Goal: Task Accomplishment & Management: Manage account settings

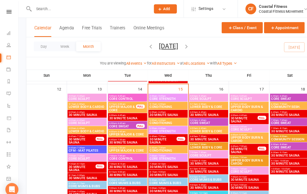
scroll to position [461, 0]
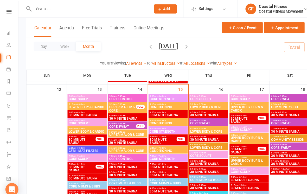
click at [168, 122] on div "6:00am - 6:45am CORE STRENGTH" at bounding box center [162, 126] width 38 height 8
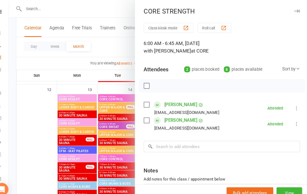
click at [293, 12] on button "button" at bounding box center [296, 11] width 6 height 6
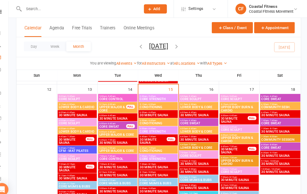
click at [163, 150] on span "7:00am - 7:45am" at bounding box center [162, 151] width 36 height 2
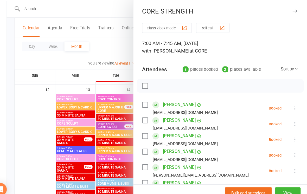
scroll to position [0, 0]
click at [293, 8] on button "button" at bounding box center [296, 11] width 6 height 6
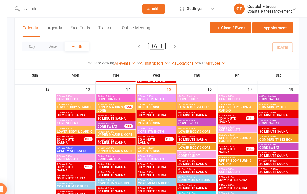
click at [150, 154] on span "CORE STRENGTH" at bounding box center [162, 153] width 36 height 3
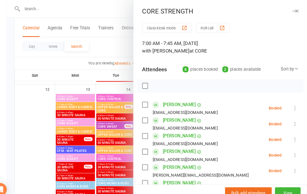
scroll to position [0, 0]
click at [293, 9] on button "button" at bounding box center [296, 11] width 6 height 6
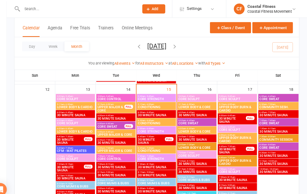
click at [160, 118] on span "CONDITIONING" at bounding box center [162, 118] width 36 height 3
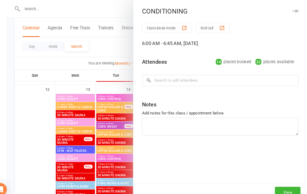
click at [293, 10] on icon "button" at bounding box center [295, 10] width 5 height 3
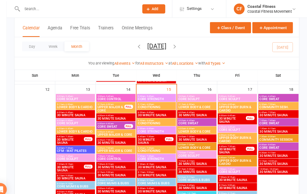
click at [160, 126] on span "CORE STRENGTH" at bounding box center [162, 126] width 36 height 3
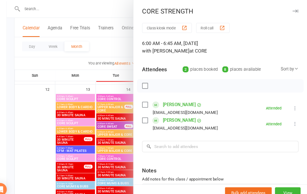
click at [287, 5] on div "CORE STRENGTH Class kiosk mode Roll call 6:00 AM - 6:45 AM, [DATE] with [PERSON…" at bounding box center [224, 97] width 168 height 194
click at [293, 10] on icon "button" at bounding box center [295, 10] width 5 height 3
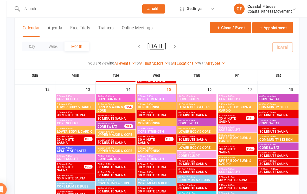
click at [163, 152] on span "CORE STRENGTH" at bounding box center [162, 153] width 36 height 3
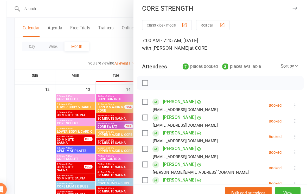
scroll to position [3, 0]
click at [293, 8] on icon "button" at bounding box center [295, 7] width 5 height 3
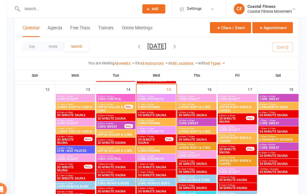
click at [162, 123] on span "6:00am - 6:45am" at bounding box center [162, 124] width 36 height 2
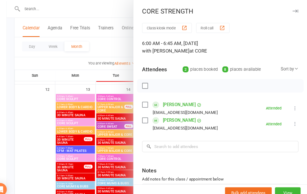
click at [289, 8] on div "CORE STRENGTH" at bounding box center [223, 10] width 167 height 7
click at [293, 8] on button "button" at bounding box center [296, 11] width 6 height 6
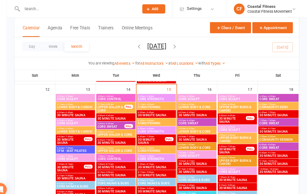
click at [148, 152] on span "CORE STRENGTH" at bounding box center [162, 153] width 36 height 3
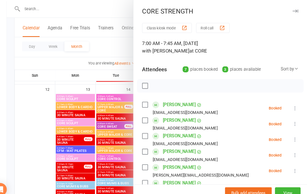
scroll to position [0, 0]
click at [278, 7] on div "CORE STRENGTH" at bounding box center [223, 10] width 167 height 7
click at [293, 12] on icon "button" at bounding box center [295, 10] width 5 height 3
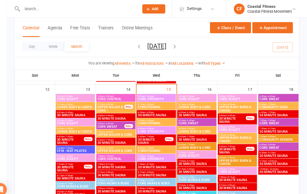
click at [147, 125] on span "CORE STRENGTH" at bounding box center [162, 126] width 36 height 3
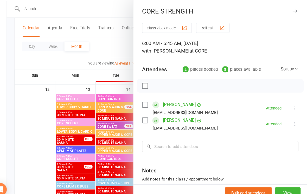
click at [283, 7] on div "CORE STRENGTH Class kiosk mode Roll call 6:00 AM - 6:45 AM, [DATE] with [PERSON…" at bounding box center [224, 97] width 168 height 194
click at [276, 11] on div "CORE STRENGTH" at bounding box center [223, 10] width 167 height 7
click at [293, 8] on button "button" at bounding box center [296, 11] width 6 height 6
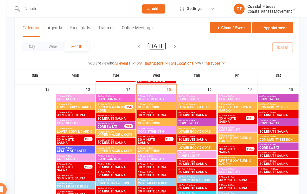
click at [153, 153] on span "CORE STRENGTH" at bounding box center [162, 153] width 36 height 3
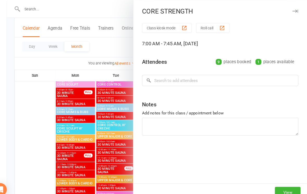
scroll to position [533, 0]
click at [280, 10] on div "CORE STRENGTH" at bounding box center [223, 10] width 167 height 7
click at [293, 9] on button "button" at bounding box center [296, 11] width 6 height 6
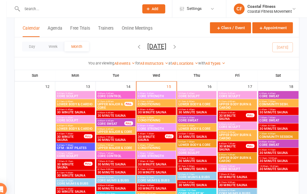
scroll to position [464, 0]
click at [151, 123] on span "CORE STRENGTH" at bounding box center [162, 123] width 36 height 3
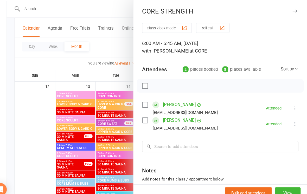
scroll to position [0, 0]
click at [282, 6] on div "CORE STRENGTH Class kiosk mode Roll call 6:00 AM - 6:45 AM, [DATE] with [PERSON…" at bounding box center [224, 97] width 168 height 194
click at [293, 10] on icon "button" at bounding box center [295, 10] width 5 height 3
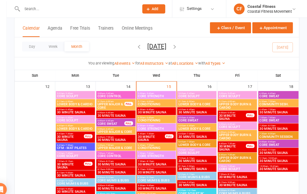
click at [155, 149] on span "CORE STRENGTH" at bounding box center [162, 150] width 36 height 3
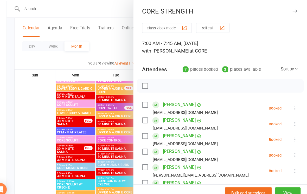
click at [293, 9] on button "button" at bounding box center [296, 11] width 6 height 6
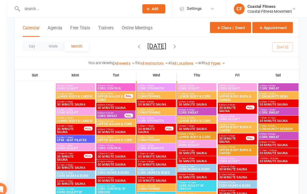
scroll to position [473, 0]
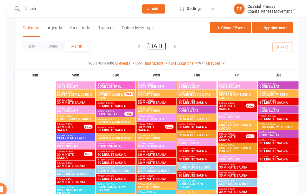
click at [160, 141] on span "CORE STRENGTH" at bounding box center [162, 141] width 36 height 3
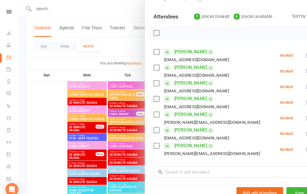
click at [149, 52] on label at bounding box center [150, 49] width 5 height 5
click at [152, 66] on label at bounding box center [150, 65] width 5 height 5
click at [152, 83] on label at bounding box center [150, 80] width 5 height 5
click at [150, 98] on label at bounding box center [150, 95] width 5 height 5
click at [152, 113] on label at bounding box center [150, 110] width 5 height 5
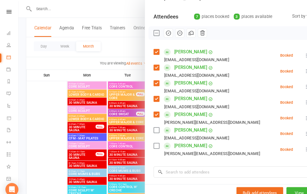
click at [152, 126] on label at bounding box center [150, 125] width 5 height 5
click at [149, 145] on div "Brydie Stewart [EMAIL_ADDRESS][DOMAIN_NAME]" at bounding box center [200, 143] width 105 height 15
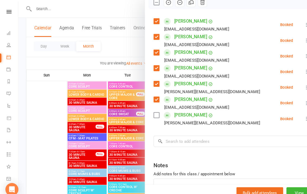
scroll to position [72, 0]
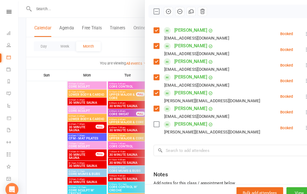
click at [151, 119] on label at bounding box center [150, 119] width 5 height 5
click at [162, 12] on icon "button" at bounding box center [163, 11] width 6 height 6
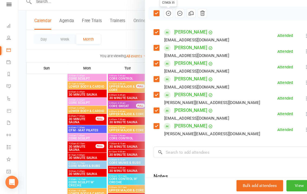
scroll to position [63, 0]
click at [223, 129] on li "Brydie Stewart [EMAIL_ADDRESS][DOMAIN_NAME] Attended More info Remove Mark abse…" at bounding box center [223, 131] width 151 height 15
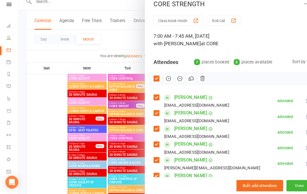
scroll to position [0, 0]
click at [98, 50] on div at bounding box center [163, 97] width 290 height 194
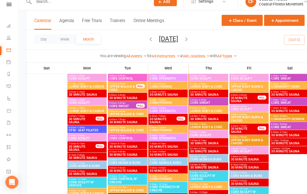
click at [160, 137] on span "7:00am - 7:45am" at bounding box center [162, 138] width 36 height 2
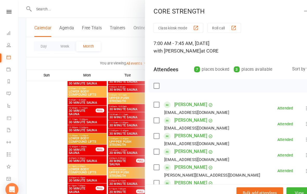
scroll to position [96, 0]
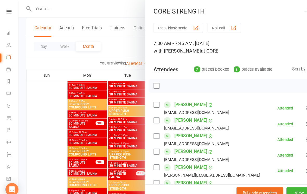
click at [295, 13] on button "button" at bounding box center [296, 11] width 6 height 6
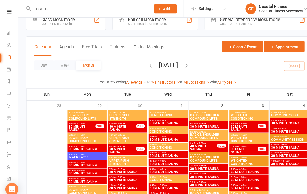
scroll to position [0, 0]
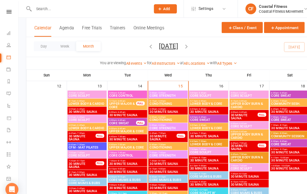
click at [168, 150] on span "CORE STRENGTH" at bounding box center [162, 150] width 36 height 3
